Goal: Information Seeking & Learning: Learn about a topic

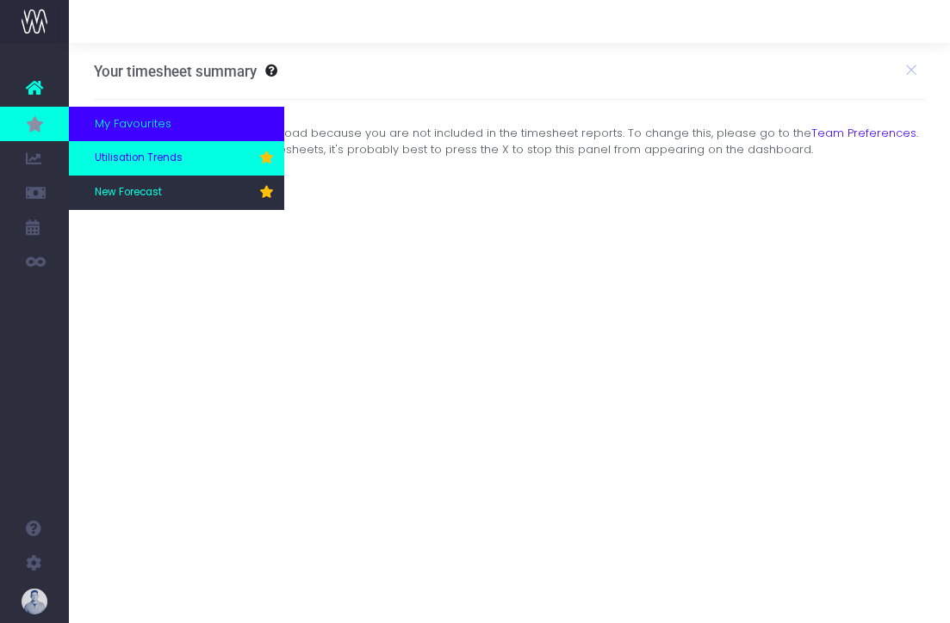
click at [127, 157] on span "Utilisation Trends" at bounding box center [139, 159] width 88 height 16
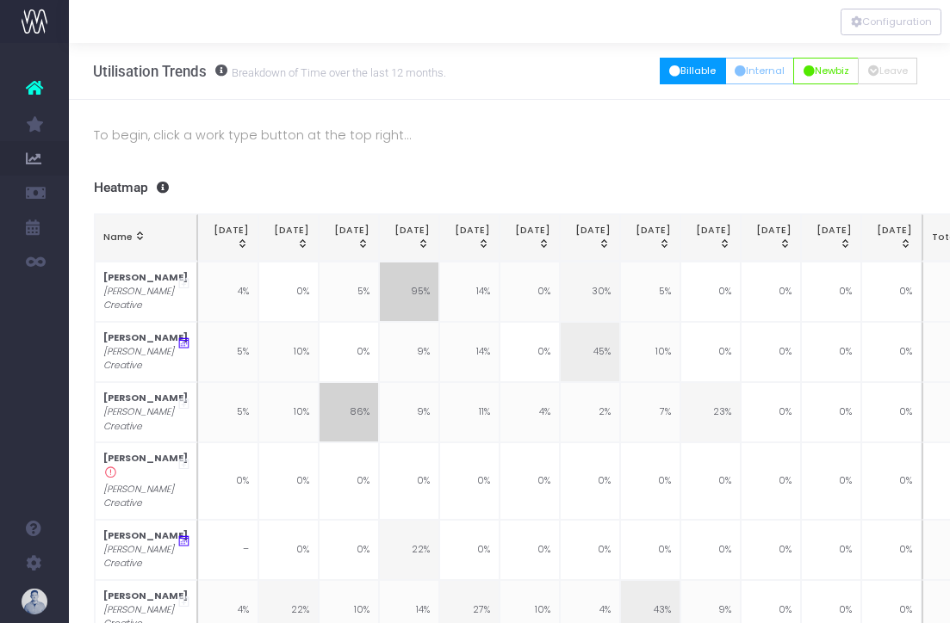
click at [675, 79] on button "Billable" at bounding box center [693, 71] width 66 height 27
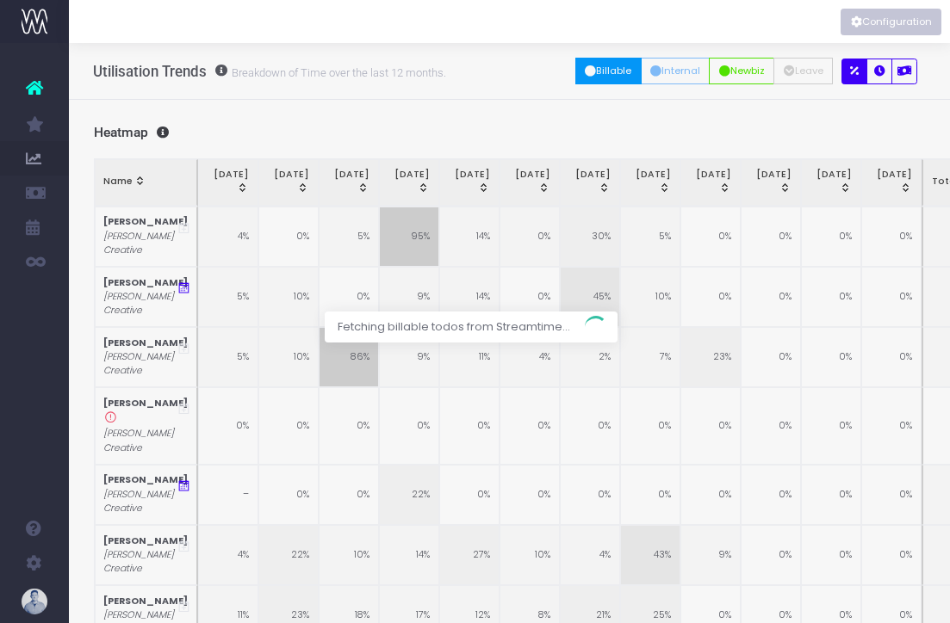
click at [856, 22] on icon "Vertical button group" at bounding box center [856, 22] width 11 height 0
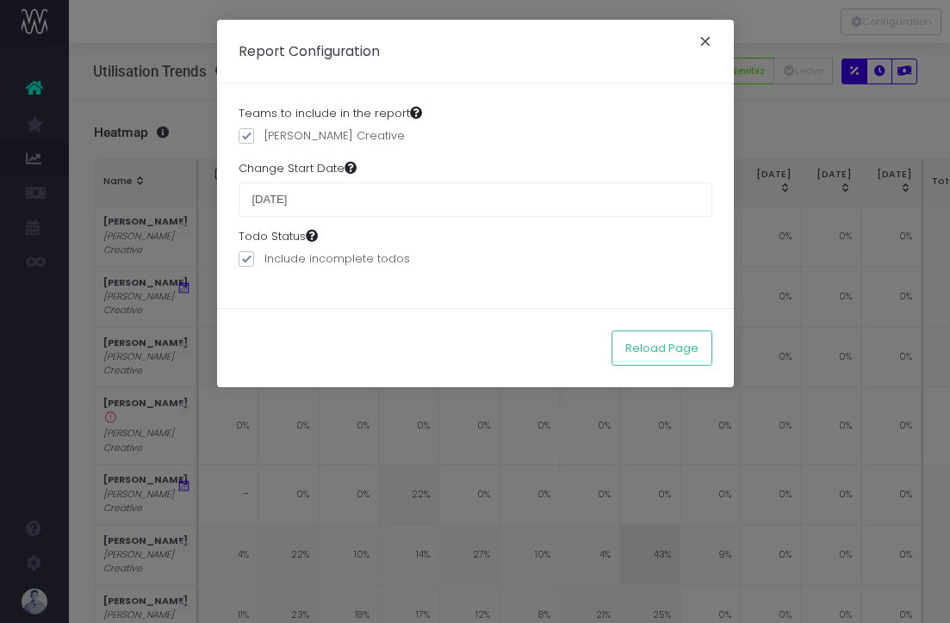
click at [704, 51] on button "×" at bounding box center [705, 44] width 36 height 28
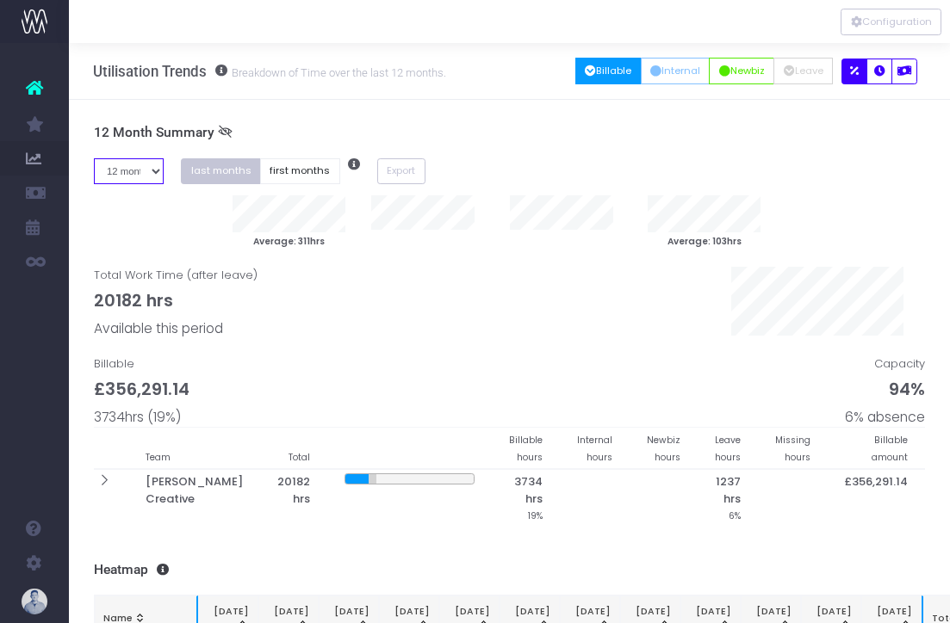
click at [134, 164] on select "1 month 2 months 3 months 4 months 5 months 6 months 7 months 8 months 9 months…" at bounding box center [129, 171] width 71 height 27
select select "seven"
click at [94, 158] on select "1 month 2 months 3 months 4 months 5 months 6 months 7 months 8 months 9 months…" at bounding box center [129, 171] width 71 height 27
click at [276, 160] on button "first months" at bounding box center [300, 171] width 80 height 27
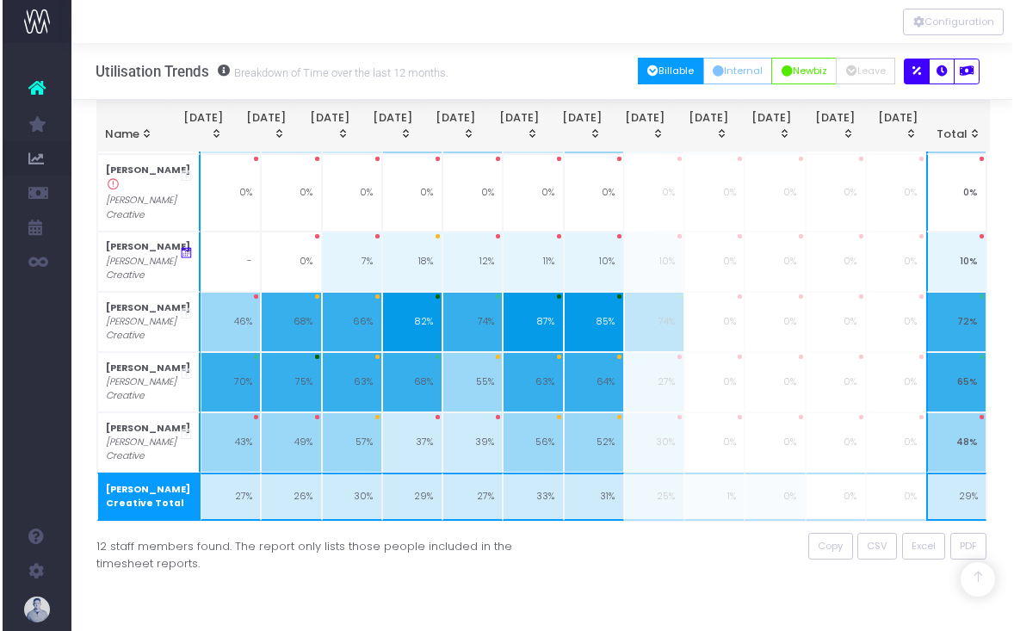
scroll to position [613, 0]
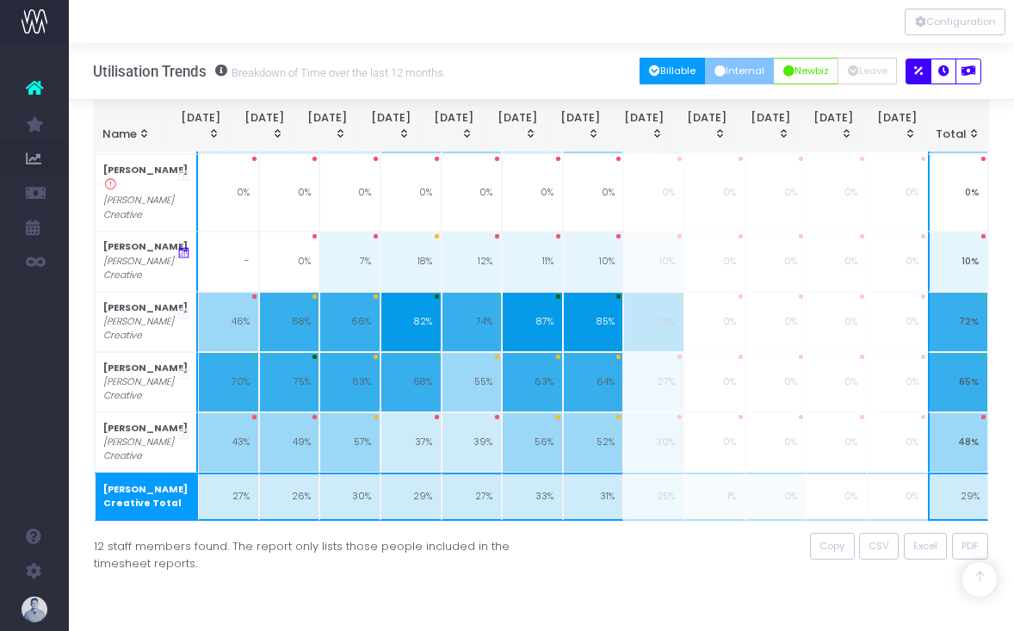
click at [737, 71] on button "Internal" at bounding box center [740, 71] width 70 height 27
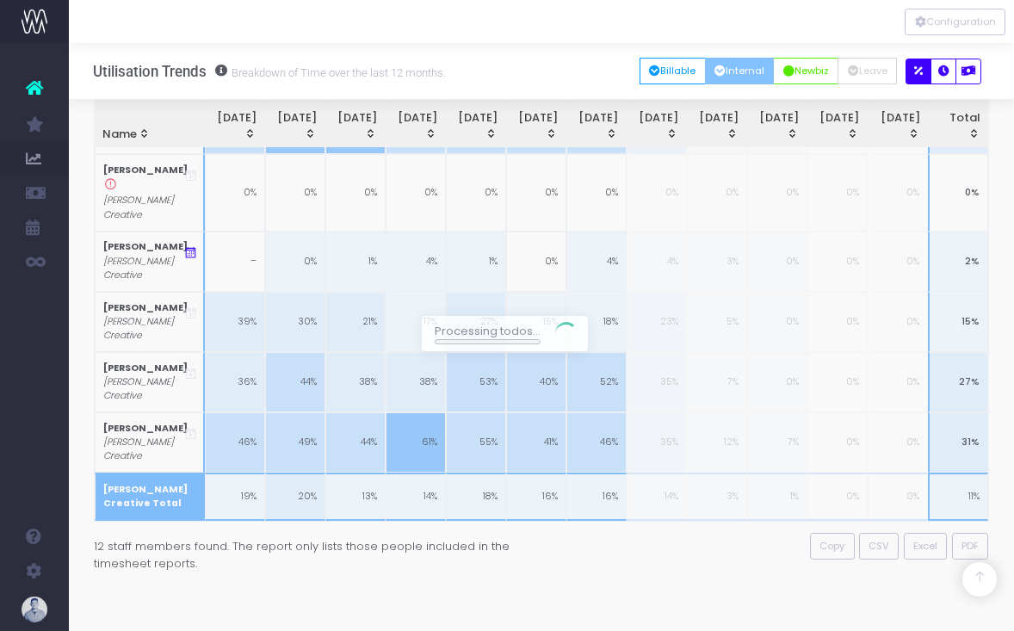
scroll to position [403, 0]
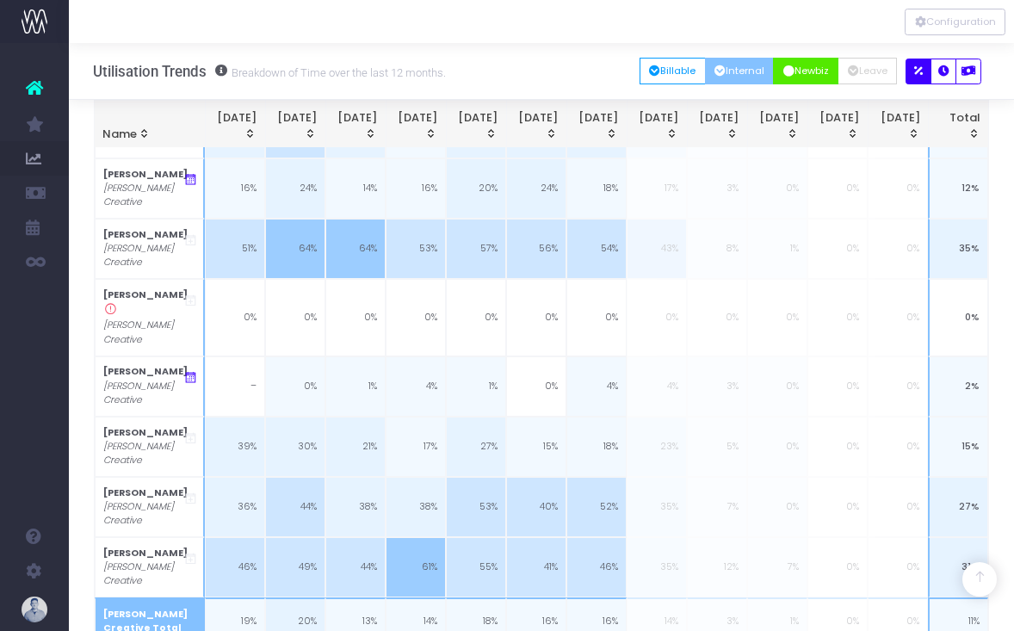
click at [792, 59] on button "Newbiz" at bounding box center [805, 71] width 65 height 27
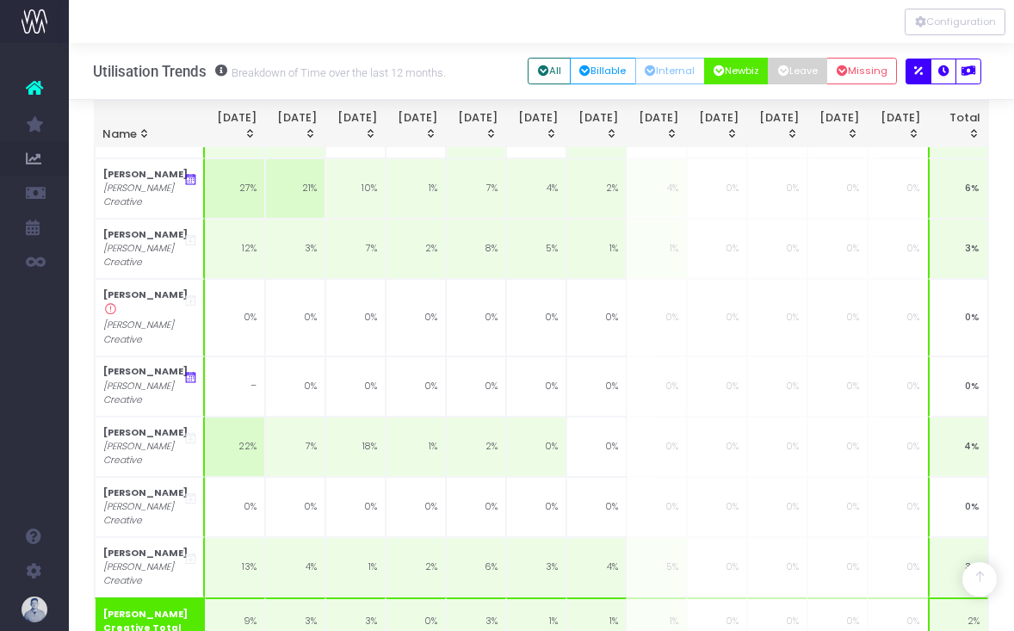
click at [785, 71] on icon "button" at bounding box center [783, 71] width 11 height 0
